Goal: Task Accomplishment & Management: Complete application form

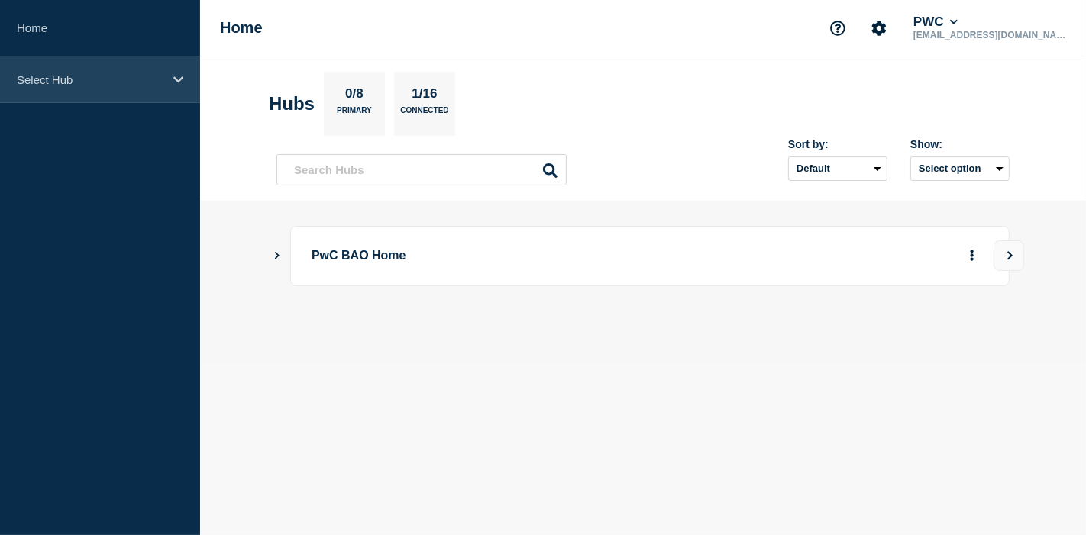
click at [179, 79] on icon at bounding box center [178, 79] width 10 height 6
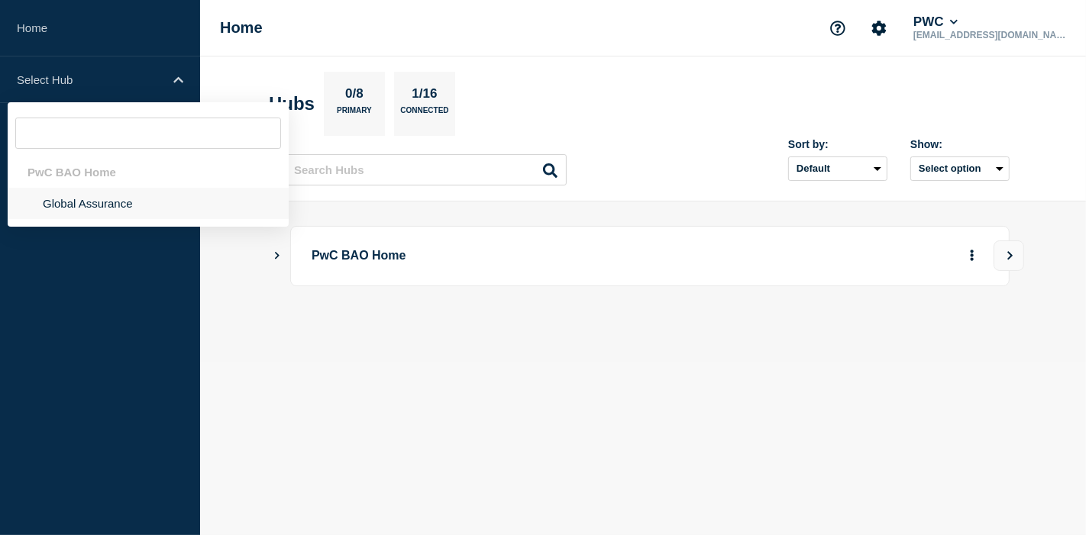
click at [104, 206] on li "Global Assurance" at bounding box center [148, 203] width 281 height 31
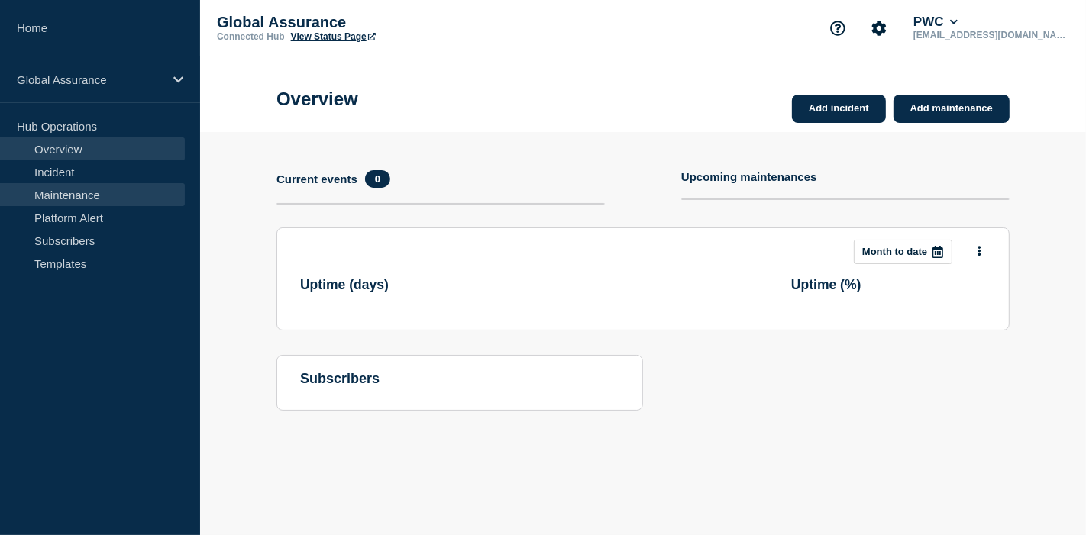
click at [92, 196] on link "Maintenance" at bounding box center [92, 194] width 185 height 23
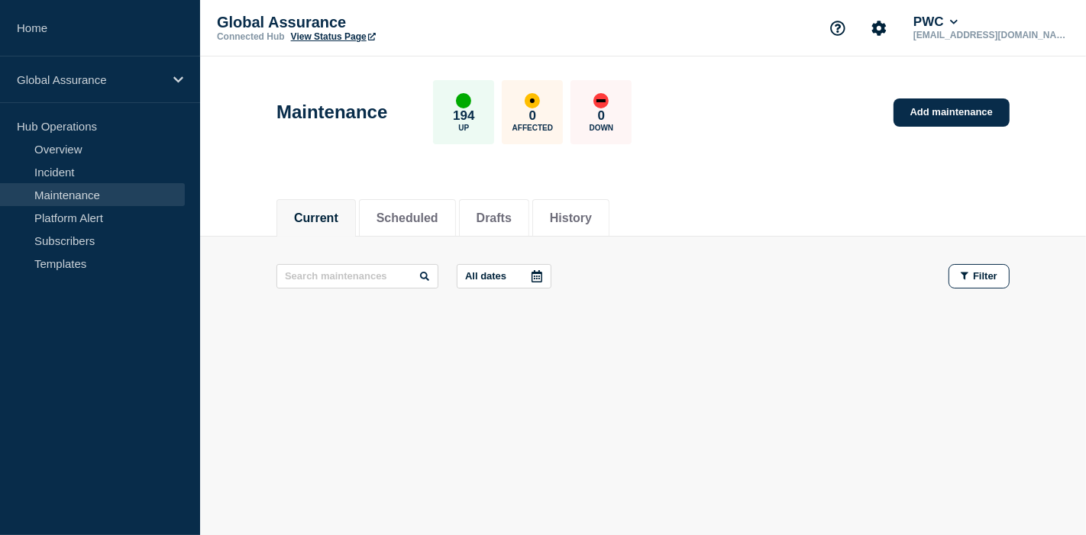
click at [60, 192] on link "Maintenance" at bounding box center [92, 194] width 185 height 23
click at [438, 216] on button "Scheduled" at bounding box center [408, 219] width 62 height 14
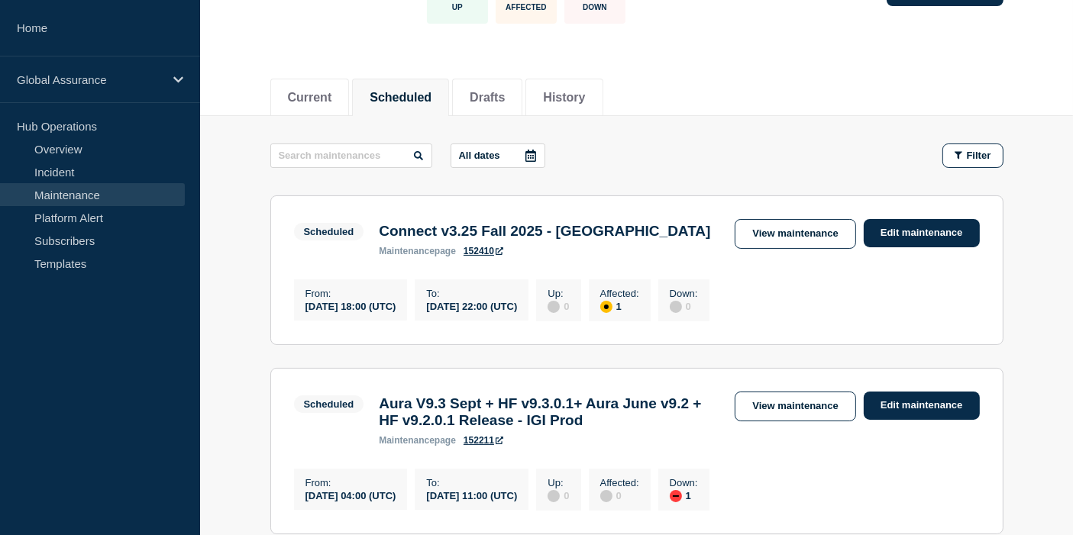
scroll to position [85, 0]
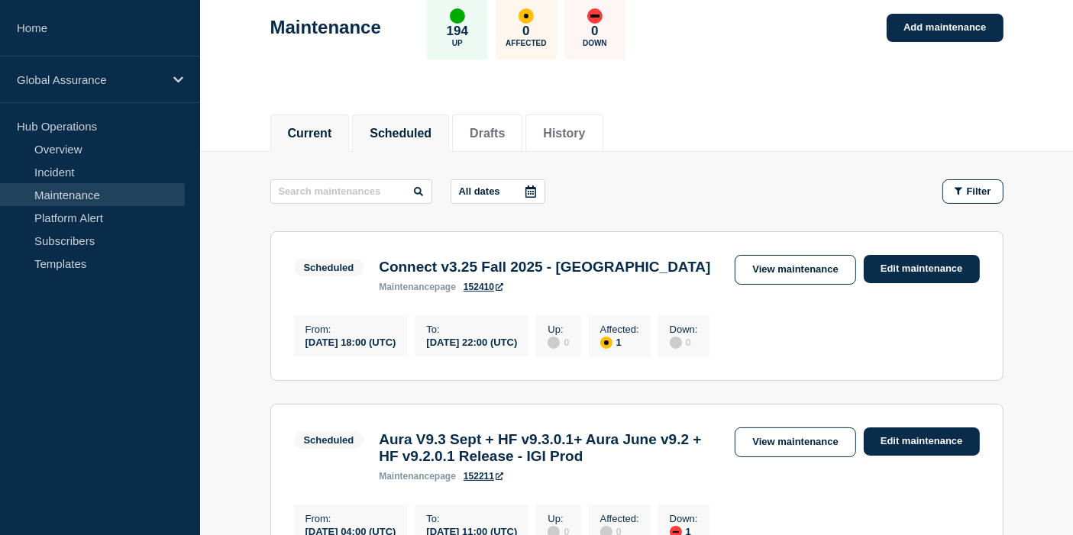
click at [303, 135] on button "Current" at bounding box center [310, 134] width 44 height 14
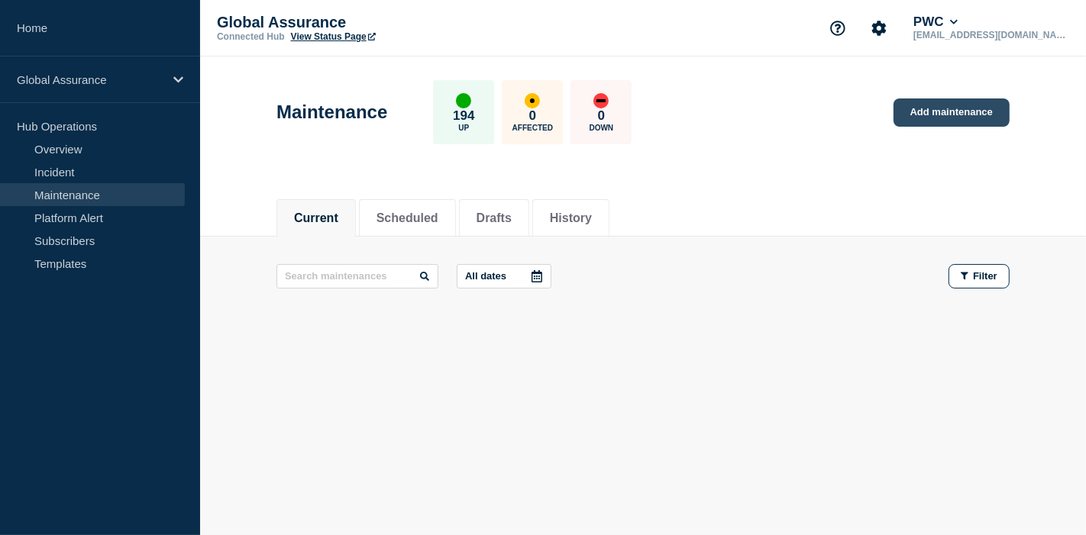
click at [958, 112] on link "Add maintenance" at bounding box center [952, 113] width 116 height 28
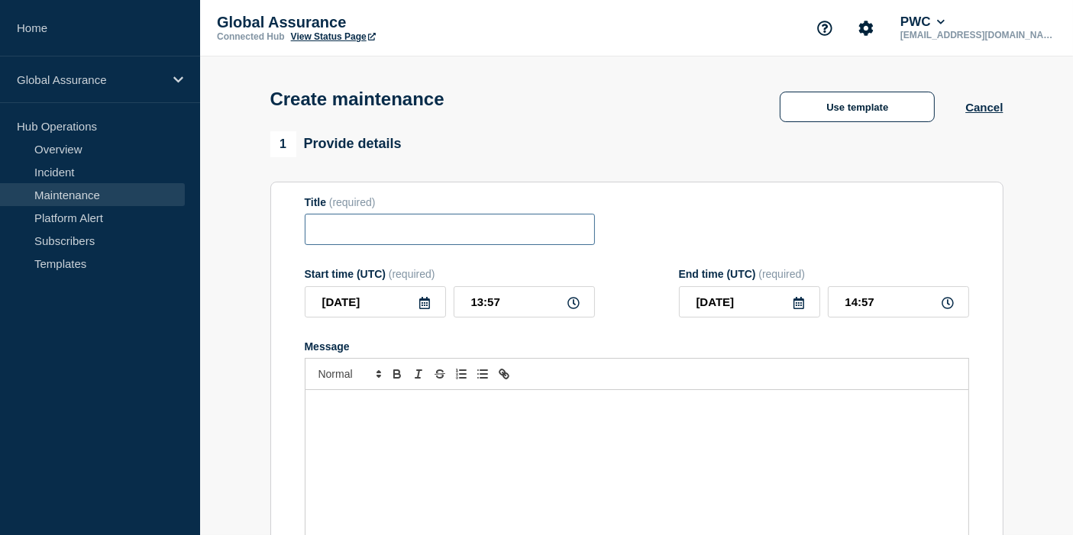
click at [410, 227] on input "Title" at bounding box center [450, 229] width 290 height 31
paste input "Aura V9.[DATE] Release + HF v9.3.0.1- [GEOGRAPHIC_DATA] (PT) Prod"
drag, startPoint x: 322, startPoint y: 234, endPoint x: 655, endPoint y: 222, distance: 333.3
click at [655, 222] on div "Title (required) Aura V9.3 September 2025 Release + HF v9.3.0.1- Portugal (PT) …" at bounding box center [637, 221] width 665 height 50
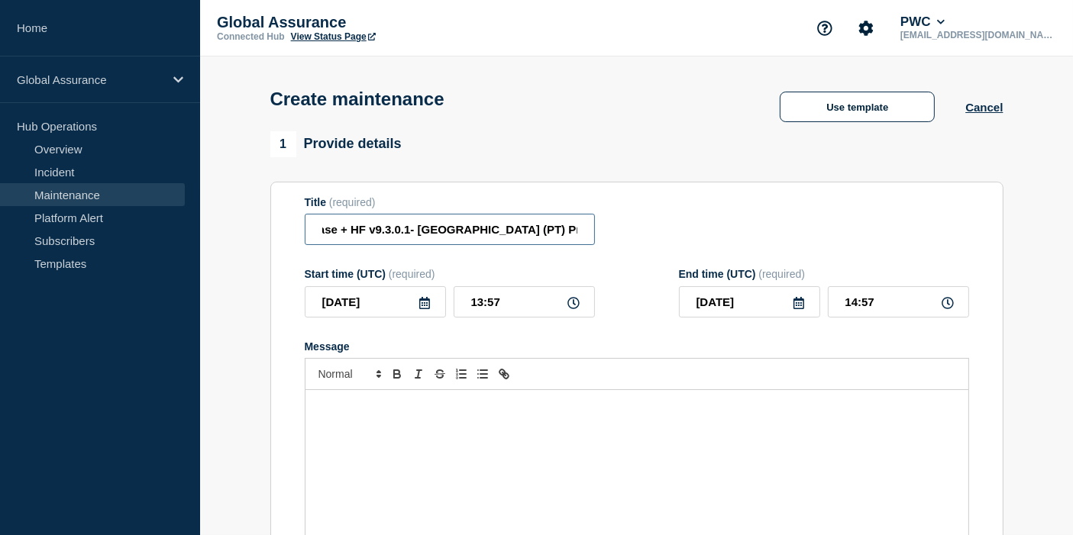
click at [367, 237] on input "Aura V9.[DATE] Release + HF v9.3.0.1- [GEOGRAPHIC_DATA] (PT) Prod" at bounding box center [450, 229] width 290 height 31
drag, startPoint x: 398, startPoint y: 234, endPoint x: 260, endPoint y: 233, distance: 138.3
click at [432, 234] on input "Aura V9.[DATE] Release + HF v9.3.0.1- [GEOGRAPHIC_DATA] (PT) Prod" at bounding box center [450, 229] width 290 height 31
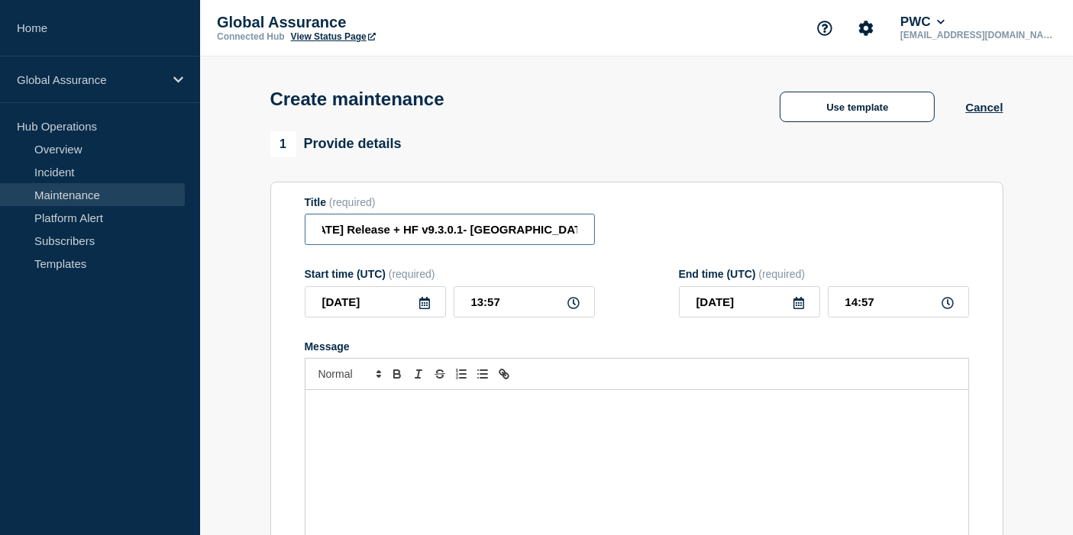
scroll to position [0, 115]
drag, startPoint x: 464, startPoint y: 234, endPoint x: 592, endPoint y: 231, distance: 127.6
click at [592, 231] on input "Aura V9.[DATE] Release + HF v9.3.0.1- [GEOGRAPHIC_DATA] (PT) Prod" at bounding box center [450, 229] width 290 height 31
click at [510, 232] on input "Aura V9.[DATE] Release + HF v9.3.0.1- [GEOGRAPHIC_DATA] (PT) Prod" at bounding box center [450, 229] width 290 height 31
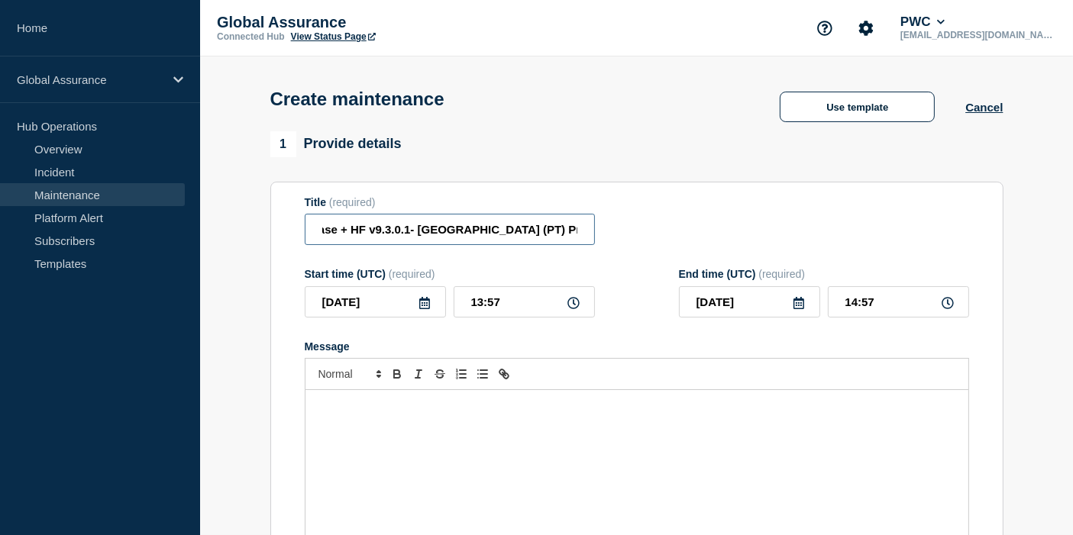
click at [519, 234] on input "Aura V9.[DATE] Release + HF v9.3.0.1- [GEOGRAPHIC_DATA] (PT) Prod" at bounding box center [450, 229] width 290 height 31
click at [550, 231] on input "Aura V9.[DATE] Release + HF v9.3.0.1- [GEOGRAPHIC_DATA] (PT) Prod" at bounding box center [450, 229] width 290 height 31
drag, startPoint x: 547, startPoint y: 230, endPoint x: 478, endPoint y: 234, distance: 68.8
click at [478, 234] on input "Aura V9.[DATE] Release + HF v9.3.0.1- [GEOGRAPHIC_DATA] (PT) Prod" at bounding box center [450, 229] width 290 height 31
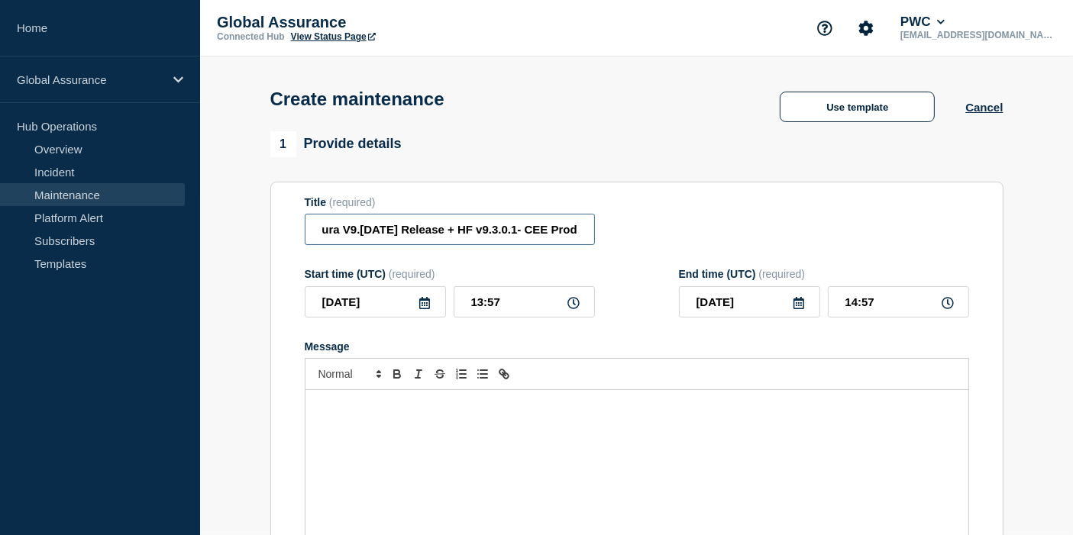
type input "Aura V9.3 September 2025 Release + HF v9.3.0.1- CEE Prod"
click at [705, 184] on div "1 Provide details Title (required) Aura V9.3 September 2025 Release + HF v9.3.0…" at bounding box center [636, 375] width 733 height 488
click at [416, 309] on input "2025-10-15" at bounding box center [375, 301] width 141 height 31
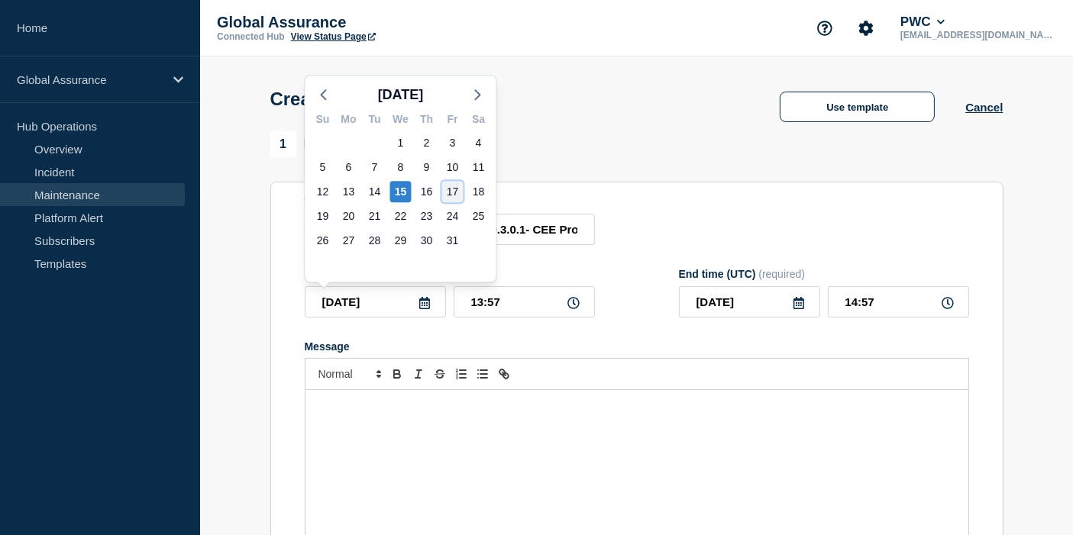
click at [457, 189] on div "17" at bounding box center [452, 191] width 21 height 21
type input "2025-10-17"
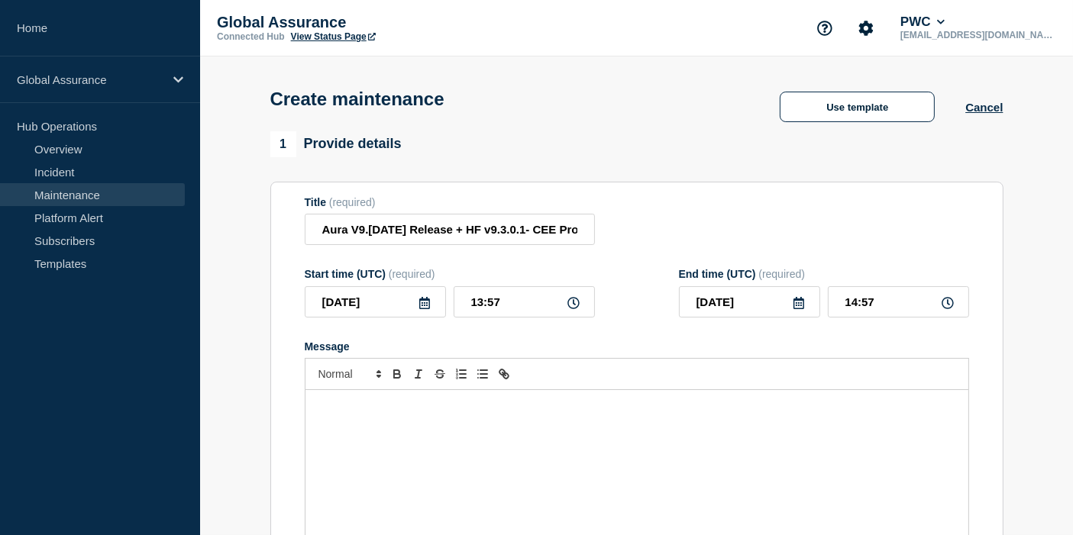
click at [444, 431] on div "Message" at bounding box center [637, 481] width 663 height 183
click at [398, 424] on div "Message" at bounding box center [637, 481] width 663 height 183
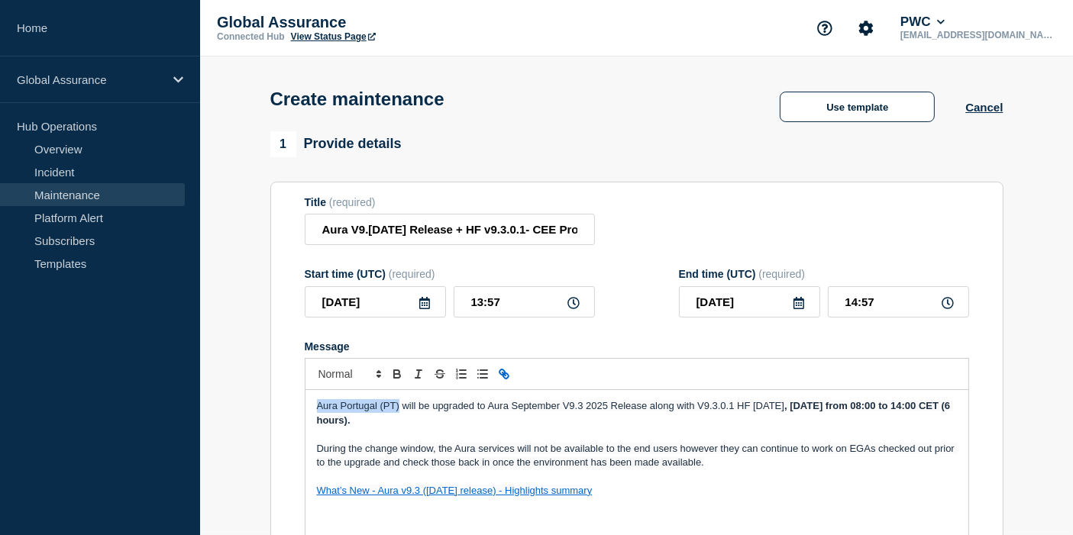
drag, startPoint x: 399, startPoint y: 407, endPoint x: 274, endPoint y: 413, distance: 124.6
click at [274, 413] on section "Title (required) Aura V9.3 September 2025 Release + HF v9.3.0.1- CEE Prod Start…" at bounding box center [636, 401] width 733 height 438
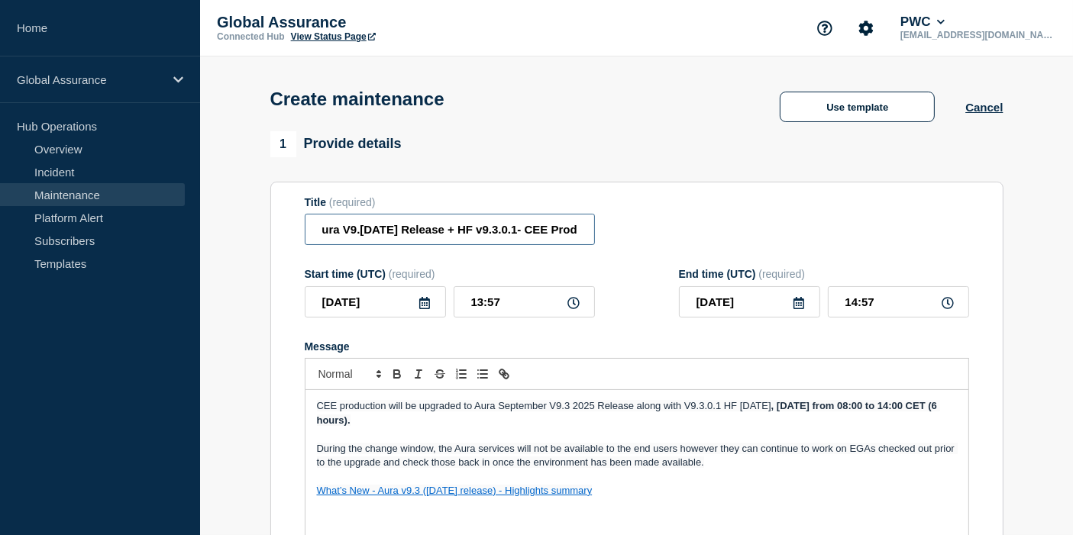
drag, startPoint x: 532, startPoint y: 234, endPoint x: 614, endPoint y: 228, distance: 82.0
click at [614, 228] on div "Title (required) Aura V9.3 September 2025 Release + HF v9.3.0.1- CEE Prod" at bounding box center [637, 221] width 665 height 50
click at [555, 225] on input "Aura V9.3 September 2025 Release + HF v9.3.0.1- CEE Prod" at bounding box center [450, 229] width 290 height 31
click at [681, 222] on div "Title (required) Aura V9.3 September 2025 Release + HF v9.3.0.1- CEE Prod" at bounding box center [637, 221] width 665 height 50
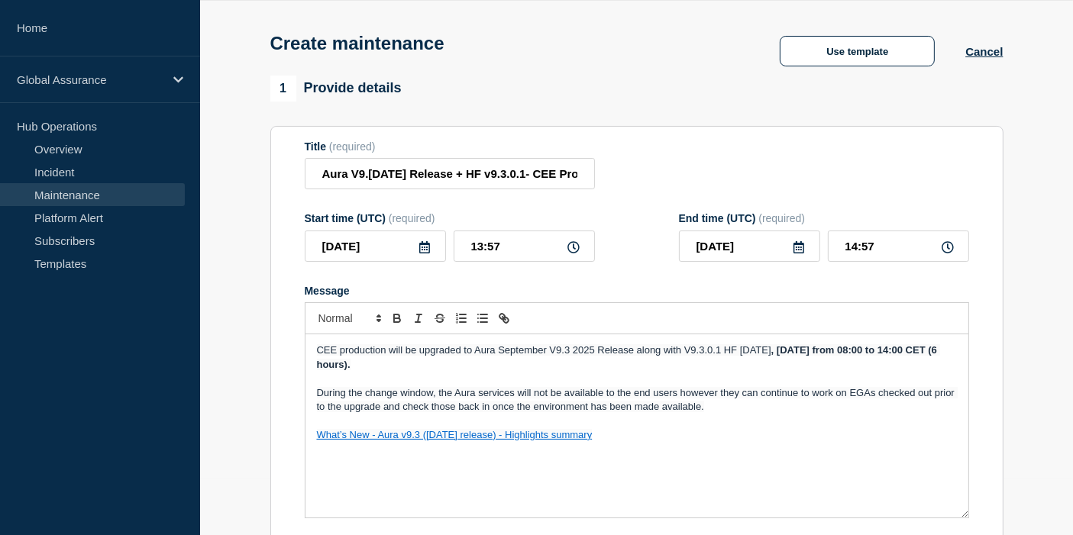
scroll to position [170, 0]
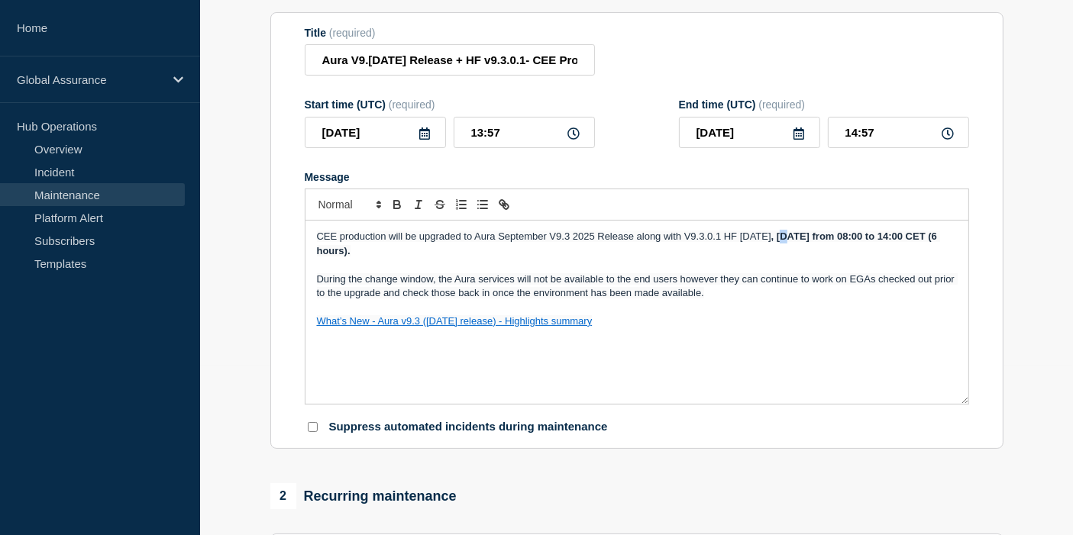
click at [818, 241] on strong ", 15th October from 08:00 to 14:00 CET (6 hours)." at bounding box center [628, 243] width 623 height 25
click at [850, 342] on div "CEE production will be upgraded to Aura September V9.3 2025 Release along with …" at bounding box center [637, 312] width 663 height 183
click at [902, 237] on strong ", 17th October from 08:00 to 14:00 CET (6 hours)." at bounding box center [628, 243] width 623 height 25
drag, startPoint x: 312, startPoint y: 244, endPoint x: 314, endPoint y: 252, distance: 7.8
click at [314, 252] on div "CEE production will be upgraded to Aura September V9.3 2025 Release along with …" at bounding box center [637, 312] width 663 height 183
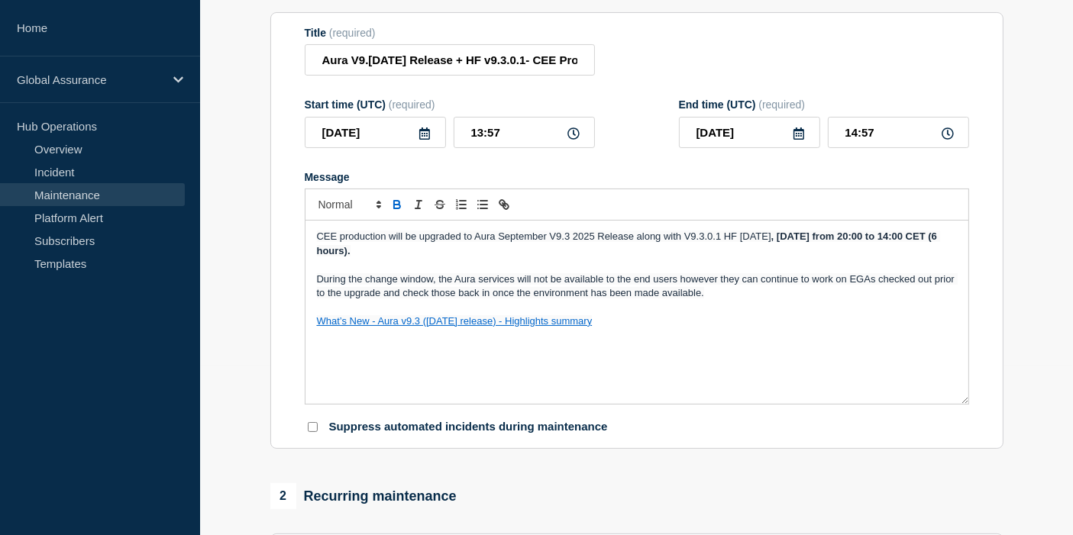
click at [312, 262] on div "CEE production will be upgraded to Aura September V9.3 2025 Release along with …" at bounding box center [637, 312] width 663 height 183
click at [317, 254] on strong ", 17th October from 20:00 to 14:00 CET (6 hours)." at bounding box center [628, 243] width 623 height 25
click at [555, 256] on p "CEE production will be upgraded to Aura September V9.3 2025 Release along with …" at bounding box center [637, 244] width 640 height 28
click at [719, 306] on p "Message" at bounding box center [637, 307] width 640 height 14
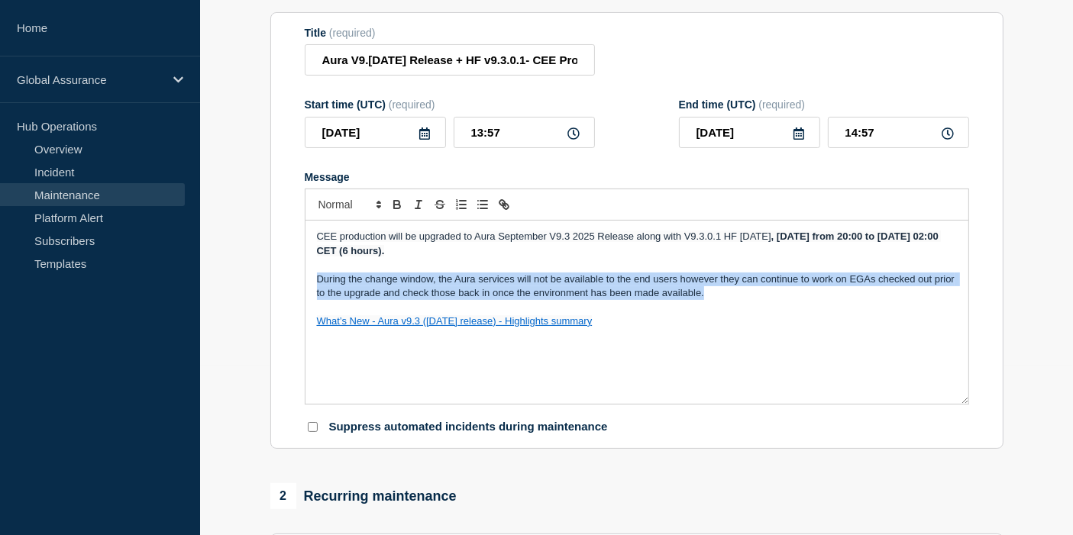
drag, startPoint x: 723, startPoint y: 302, endPoint x: 294, endPoint y: 278, distance: 429.9
click at [294, 278] on section "Title (required) Aura V9.3 September 2025 Release + HF v9.3.0.1- CEE Prod Start…" at bounding box center [636, 231] width 733 height 438
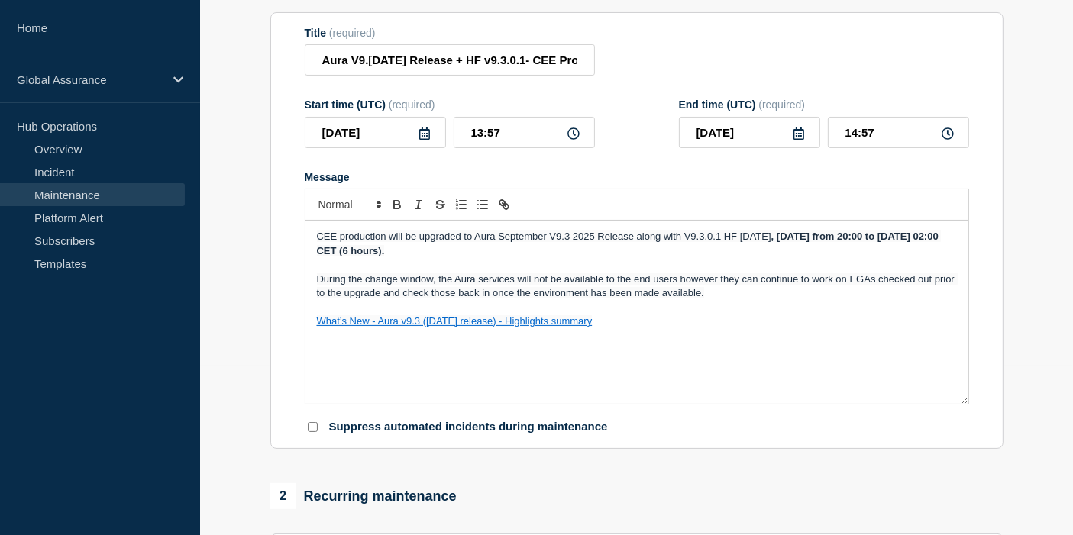
click at [754, 344] on div "CEE production will be upgraded to Aura September V9.3 2025 Release along with …" at bounding box center [637, 312] width 663 height 183
drag, startPoint x: 483, startPoint y: 136, endPoint x: 472, endPoint y: 136, distance: 10.7
click at [472, 136] on input "13:57" at bounding box center [524, 132] width 141 height 31
type input "18:57"
type input "19:57"
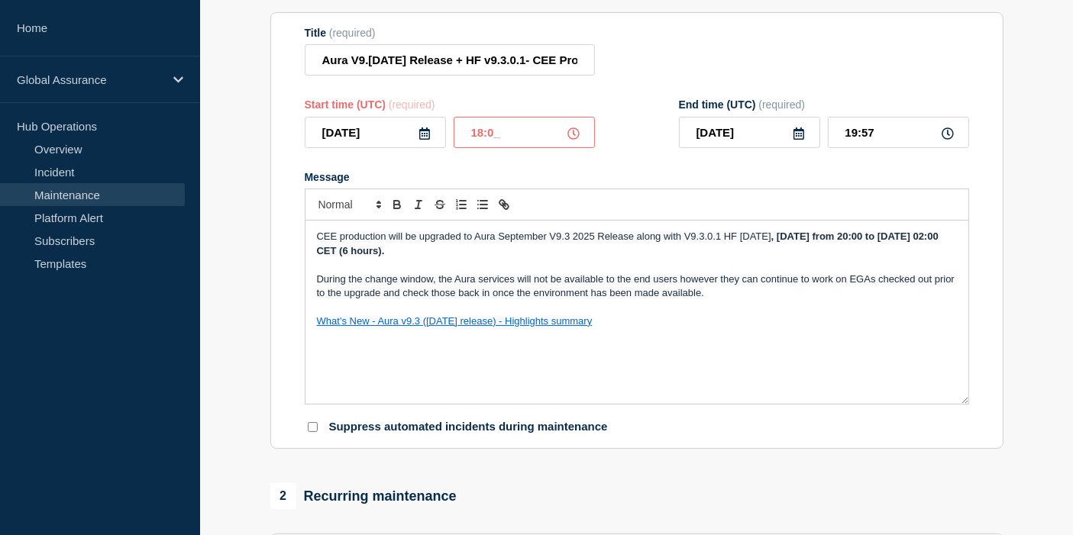
type input "18:00"
type input "19:00"
click at [798, 140] on icon at bounding box center [799, 134] width 12 height 12
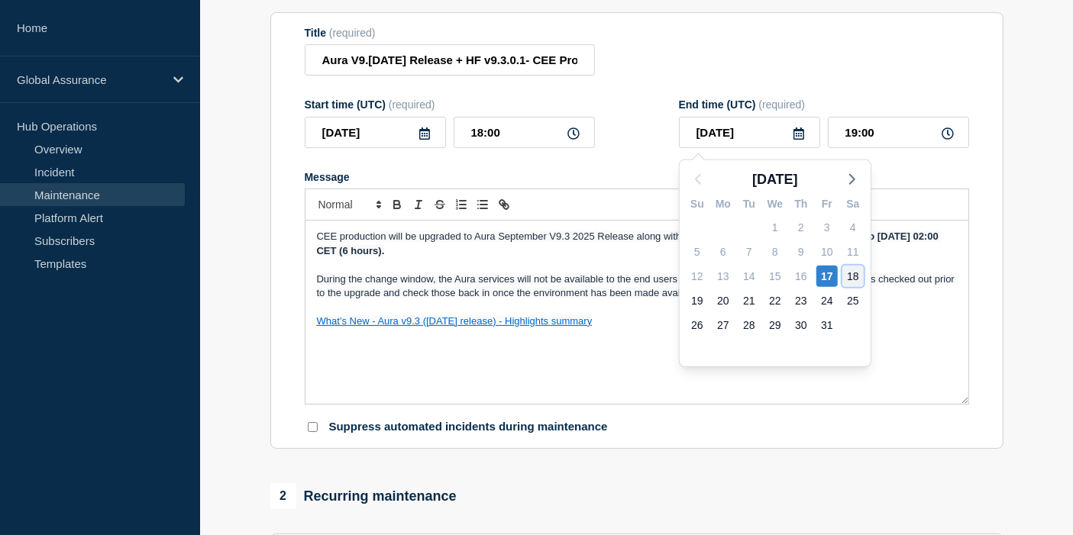
click at [853, 281] on div "18" at bounding box center [852, 276] width 21 height 21
type input "2025-10-18"
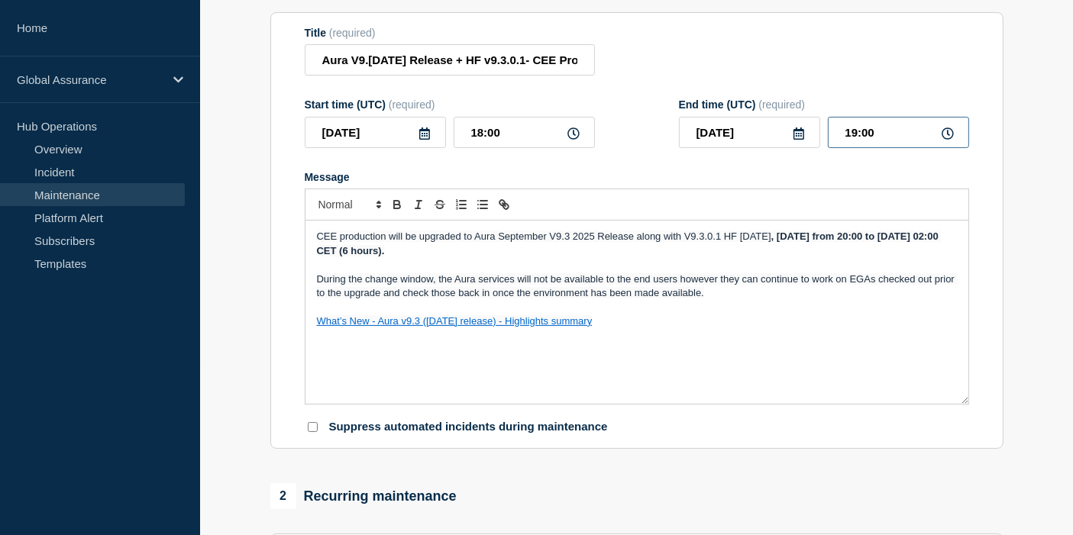
drag, startPoint x: 857, startPoint y: 134, endPoint x: 842, endPoint y: 136, distance: 15.4
click at [842, 136] on input "19:00" at bounding box center [898, 132] width 141 height 31
type input "00:00"
click at [1014, 218] on section "1 Provide details Title (required) Aura V9.3 September 2025 Release + HF v9.3.0…" at bounding box center [636, 492] width 873 height 1060
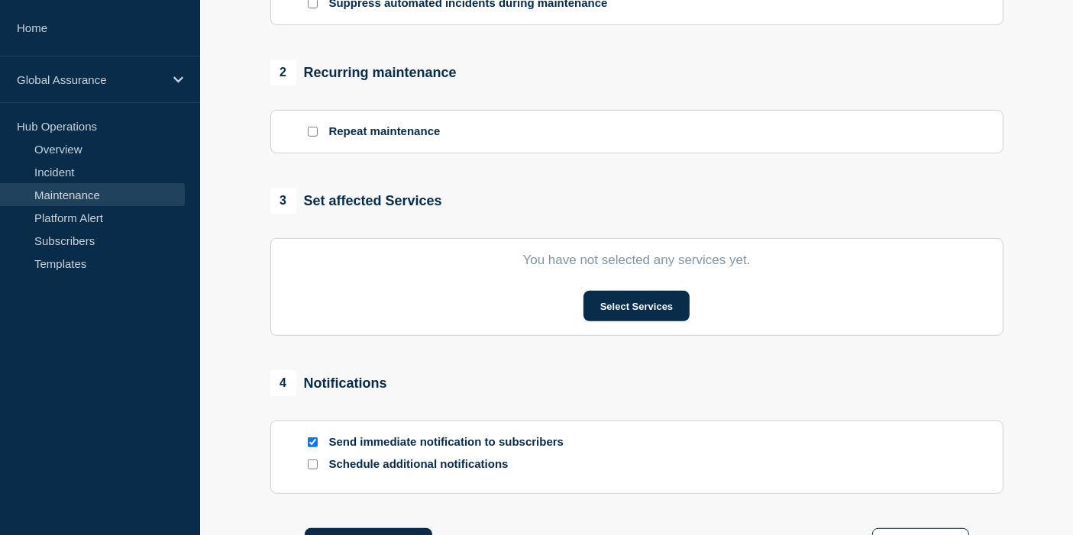
scroll to position [85, 0]
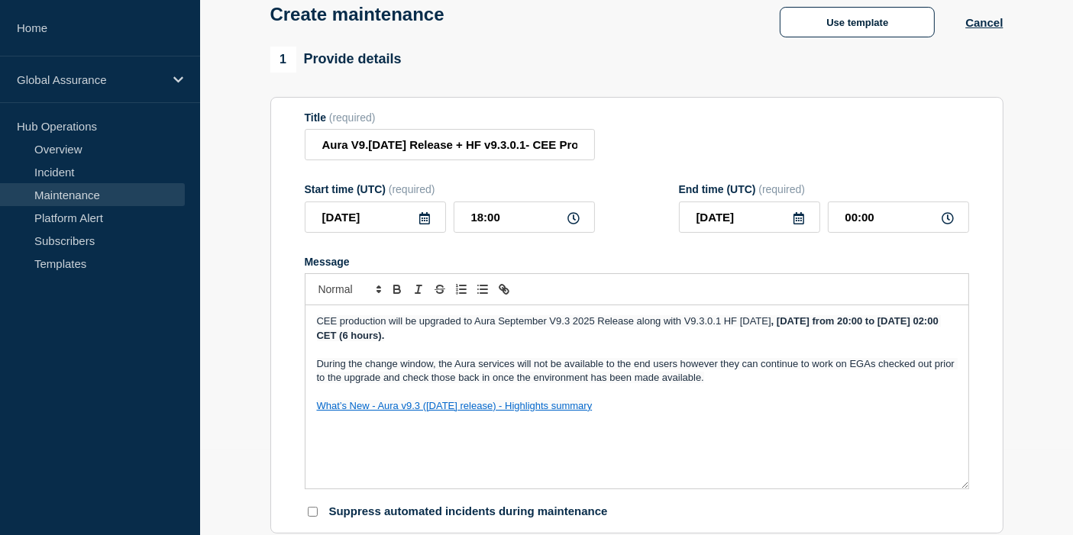
click at [771, 327] on span "CEE production will be upgraded to Aura September V9.3 2025 Release along with …" at bounding box center [544, 320] width 454 height 11
click at [771, 321] on span "CEE production will be upgraded to Aura September V9.3 2025 Release along with …" at bounding box center [544, 320] width 454 height 11
click at [794, 369] on span "During the change window, the Aura services will not be available to the end us…" at bounding box center [637, 370] width 641 height 25
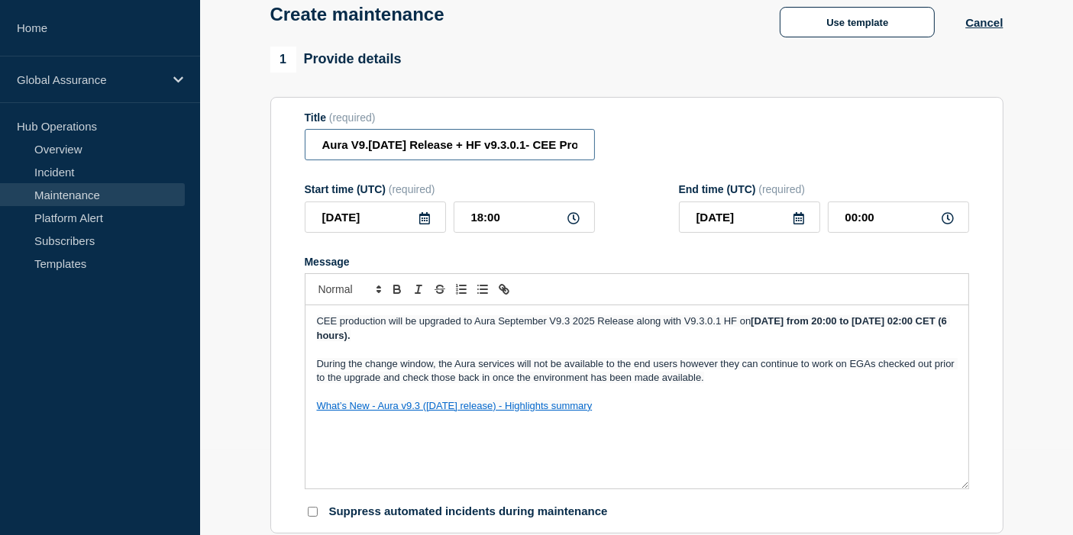
scroll to position [0, 67]
drag, startPoint x: 377, startPoint y: 148, endPoint x: 635, endPoint y: 144, distance: 257.4
click at [635, 144] on div "Title (required) Aura V9.3 September 2025 Release + HF v9.3.0.1- CEE Prod" at bounding box center [637, 137] width 665 height 50
click at [735, 149] on div "Title (required) Aura V9.3 September 2025 Release + HF v9.3.0.1- CEE Prod" at bounding box center [637, 137] width 665 height 50
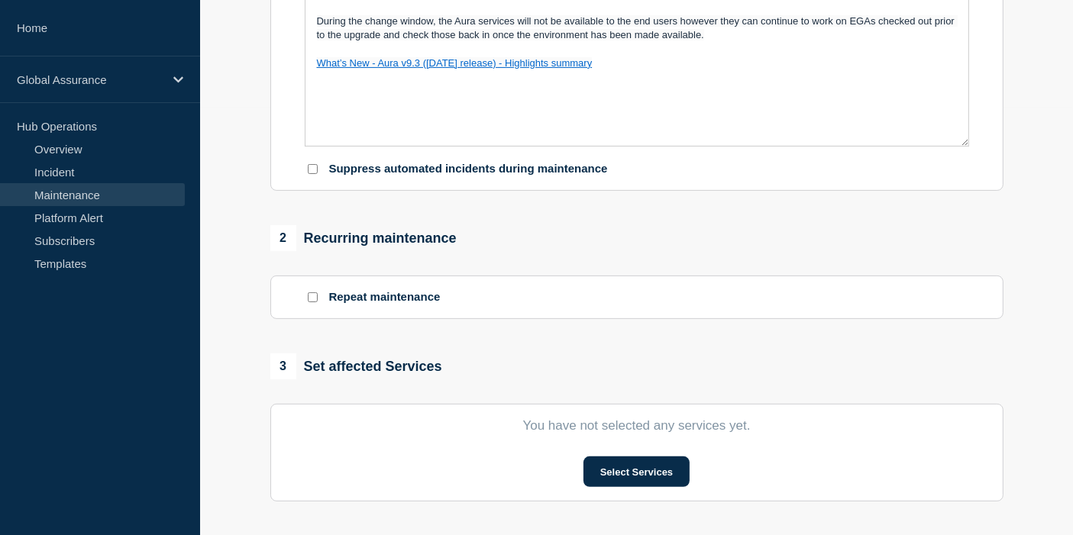
scroll to position [593, 0]
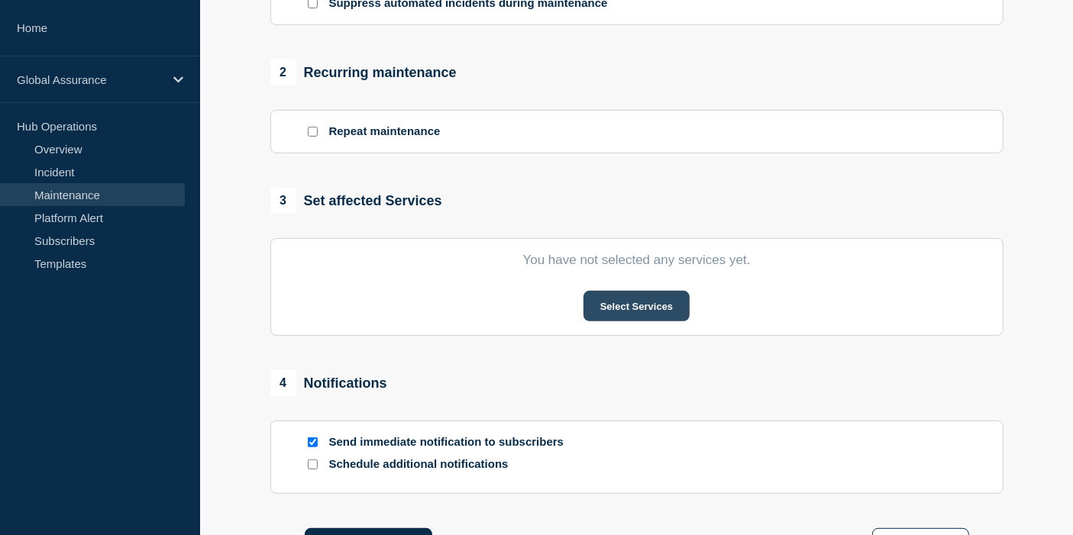
click at [672, 316] on button "Select Services" at bounding box center [637, 306] width 106 height 31
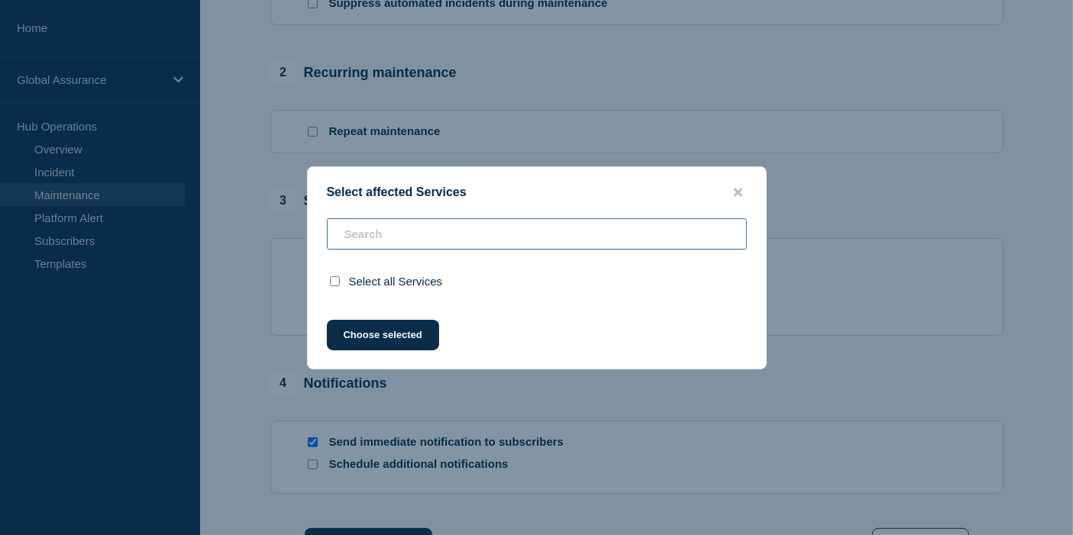
click at [532, 238] on input "text" at bounding box center [537, 233] width 420 height 31
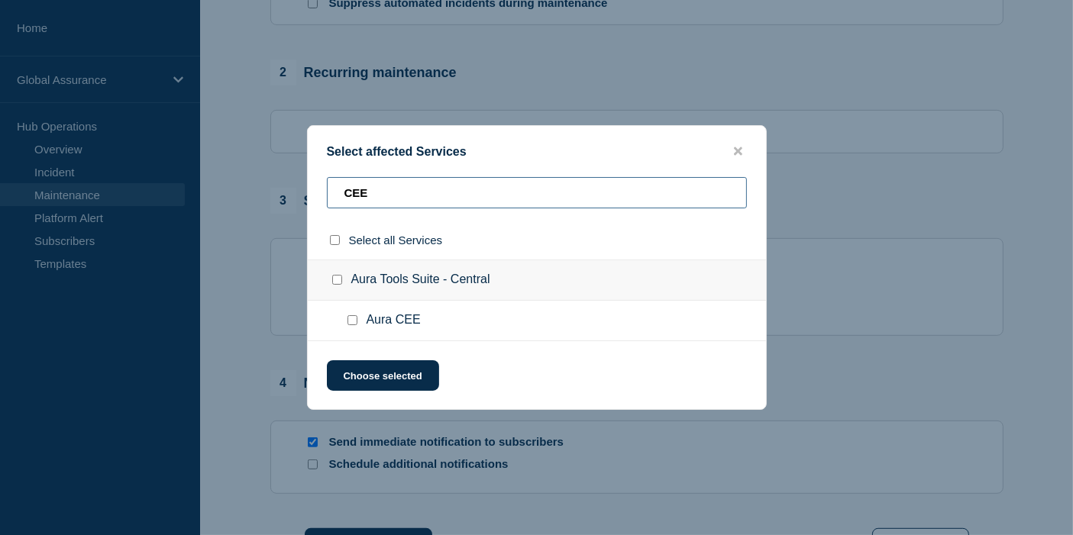
type input "CEE"
click at [367, 318] on span "Aura CEE" at bounding box center [394, 320] width 54 height 15
click at [352, 322] on input "Aura CEE checkbox" at bounding box center [353, 320] width 10 height 10
checkbox input "true"
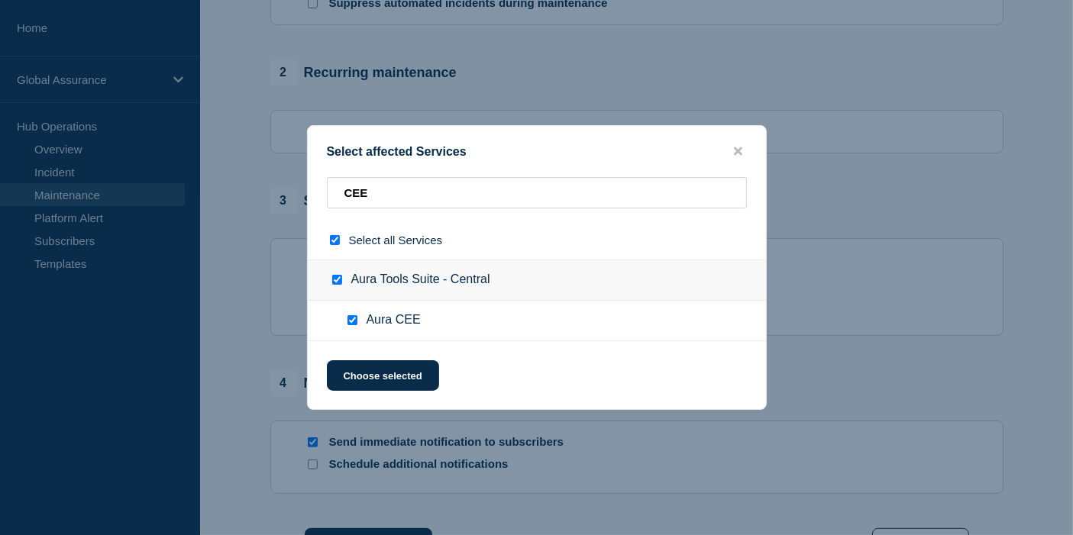
checkbox input "true"
click at [383, 378] on button "Choose selected" at bounding box center [383, 376] width 112 height 31
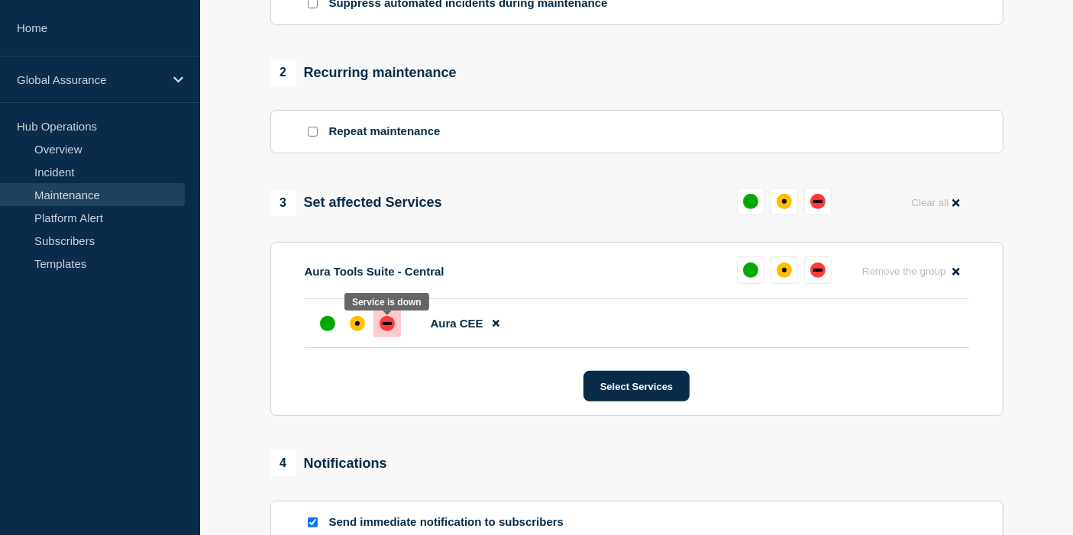
click at [393, 324] on div "down" at bounding box center [387, 323] width 15 height 15
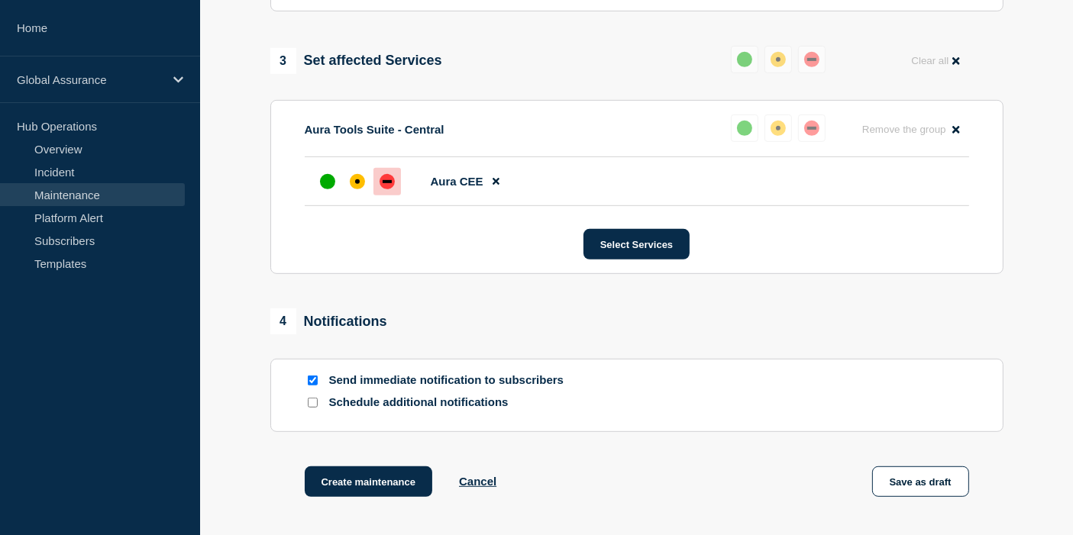
scroll to position [876, 0]
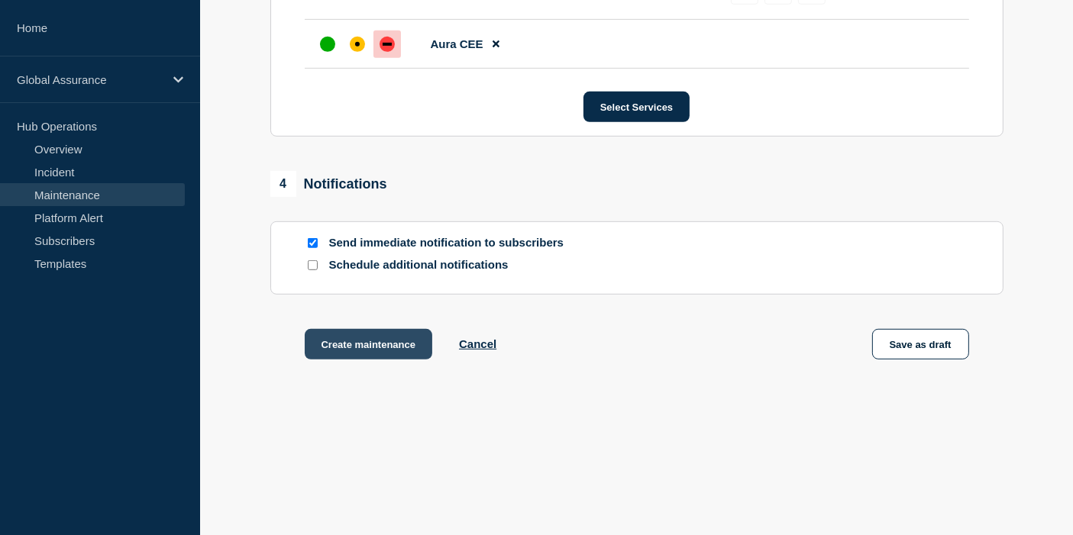
click at [364, 341] on button "Create maintenance" at bounding box center [369, 344] width 128 height 31
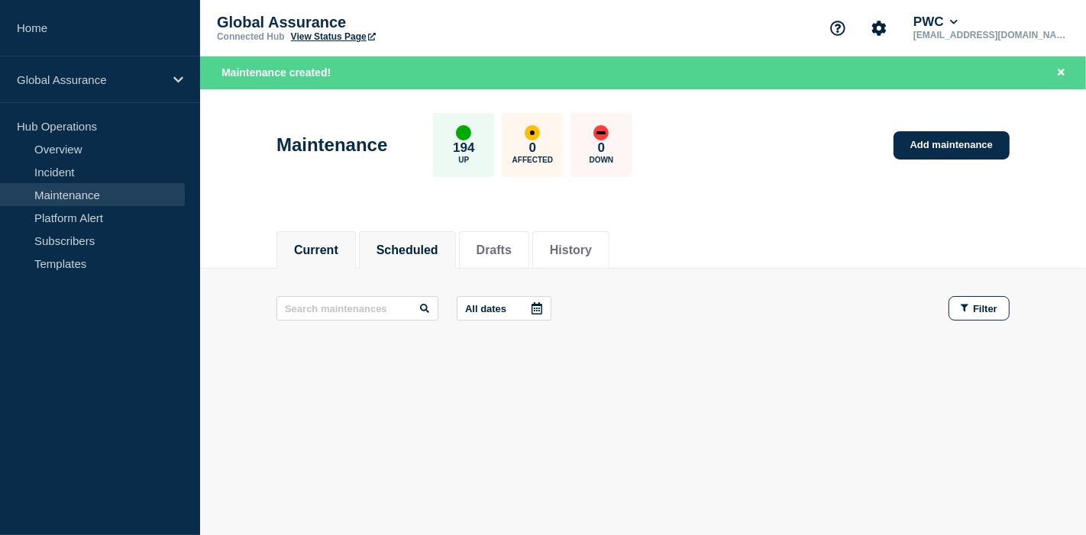
click at [424, 245] on button "Scheduled" at bounding box center [408, 251] width 62 height 14
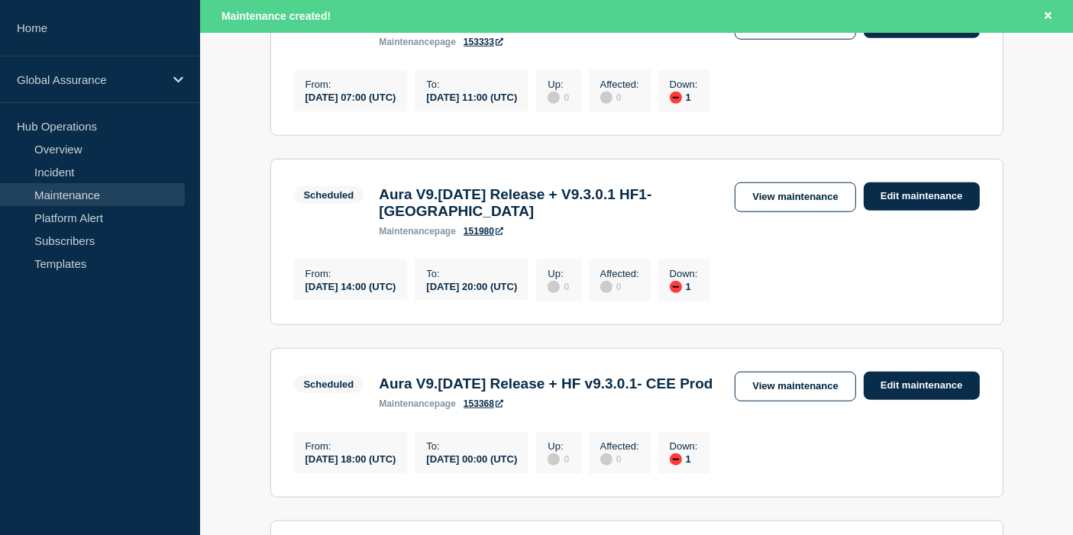
scroll to position [1442, 0]
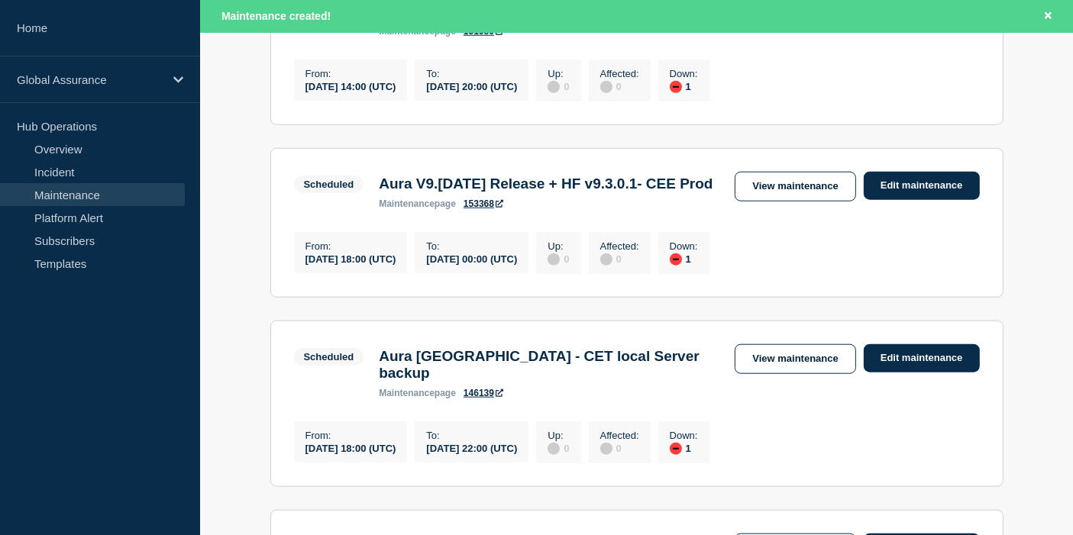
click at [490, 209] on link "153368" at bounding box center [484, 204] width 40 height 11
click at [477, 209] on link "153368" at bounding box center [484, 204] width 40 height 11
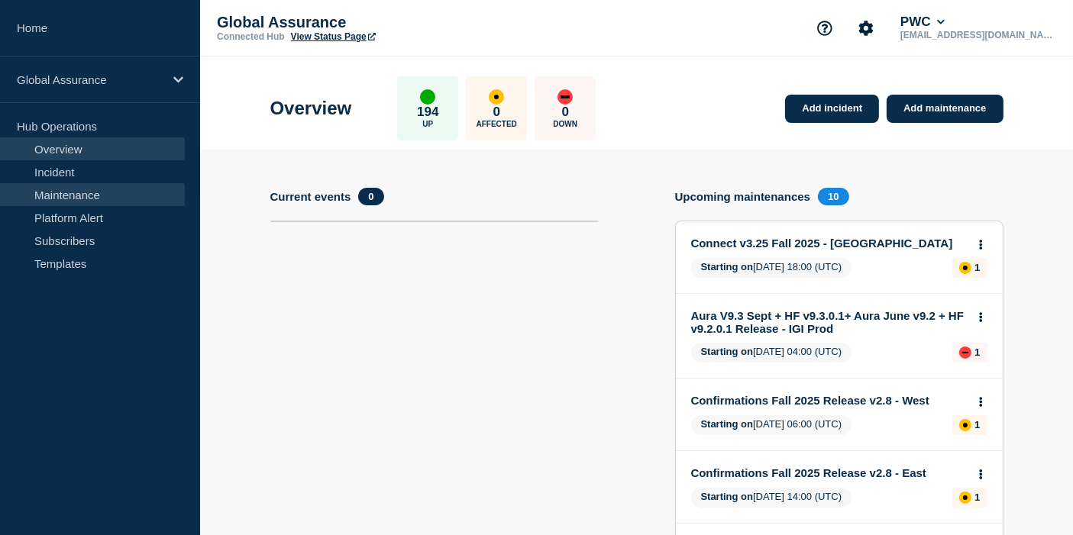
click at [82, 187] on link "Maintenance" at bounding box center [92, 194] width 185 height 23
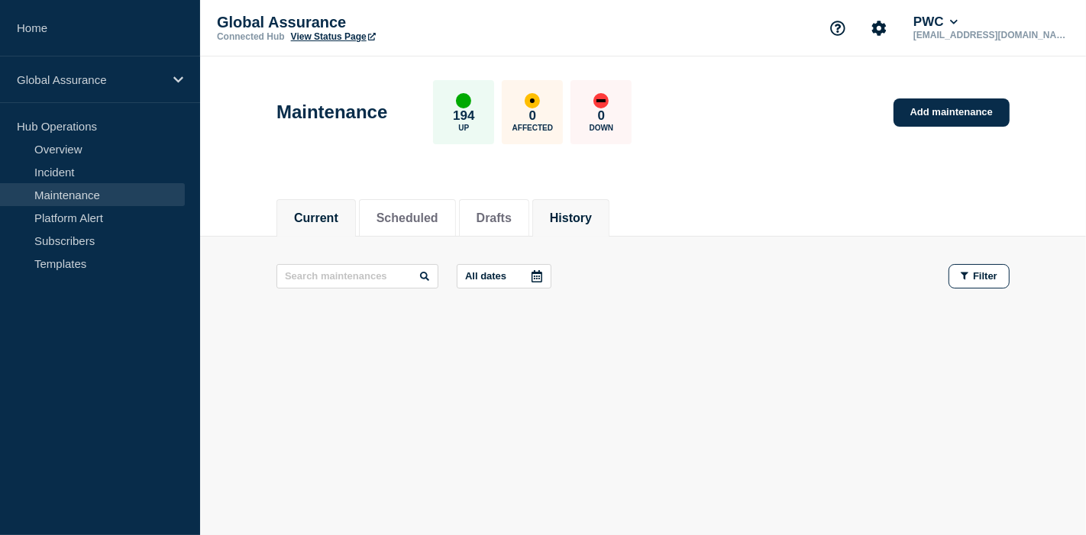
click at [574, 206] on li "History" at bounding box center [570, 217] width 77 height 37
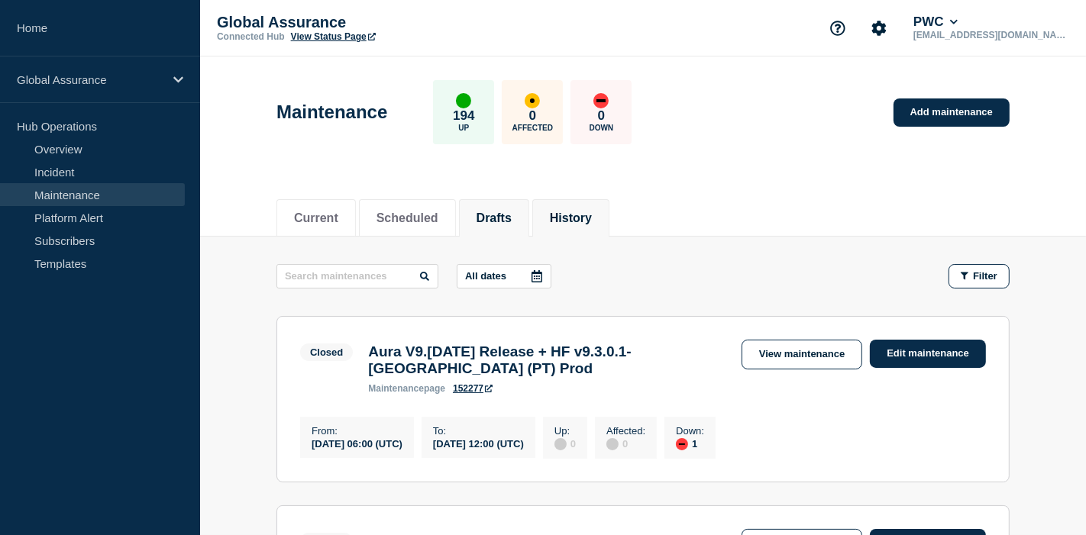
click at [525, 225] on li "Drafts" at bounding box center [494, 217] width 70 height 37
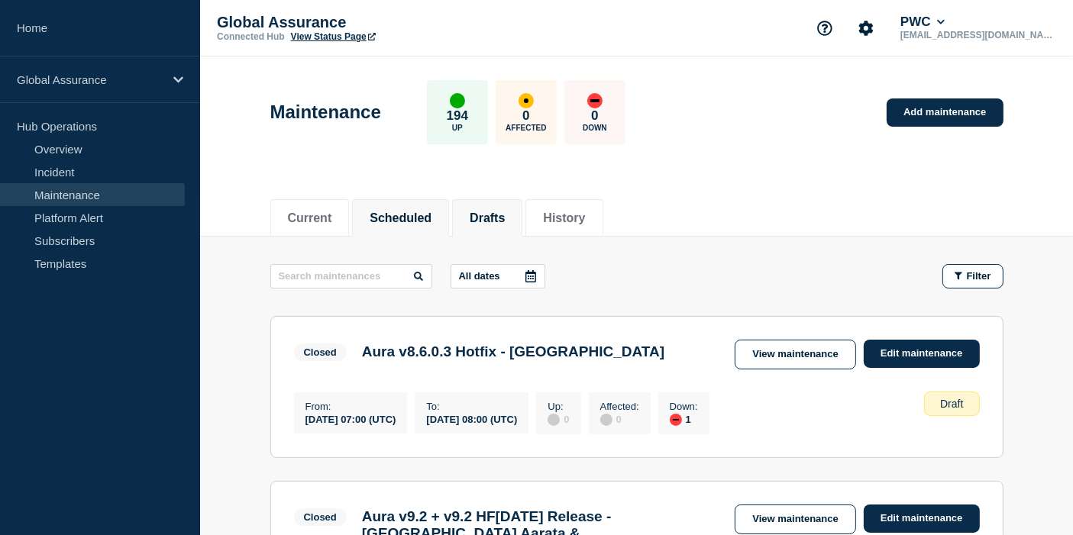
click at [418, 227] on li "Scheduled" at bounding box center [400, 217] width 97 height 37
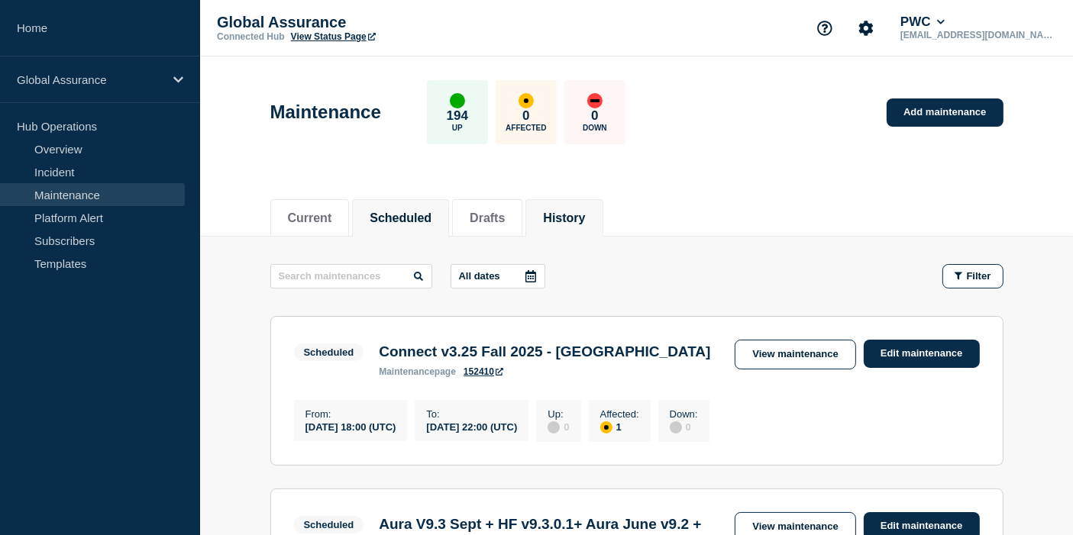
click at [585, 220] on button "History" at bounding box center [564, 219] width 42 height 14
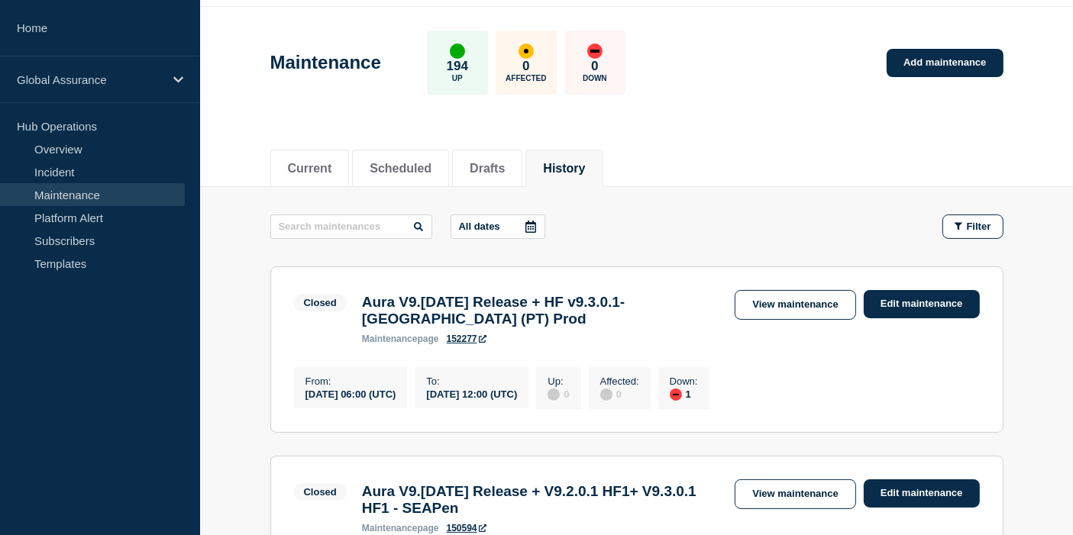
scroll to position [85, 0]
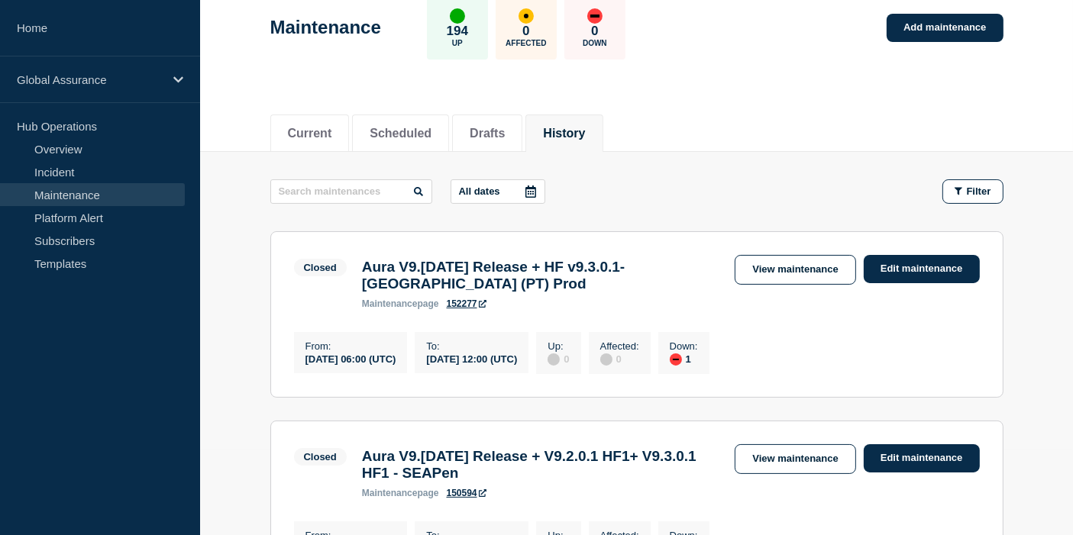
click at [534, 292] on h3 "Aura V9.[DATE] Release + HF v9.3.0.1- [GEOGRAPHIC_DATA] (PT) Prod" at bounding box center [541, 276] width 358 height 34
click at [470, 309] on link "152277" at bounding box center [467, 304] width 40 height 11
click at [421, 139] on li "Scheduled" at bounding box center [400, 133] width 97 height 37
